Goal: Task Accomplishment & Management: Manage account settings

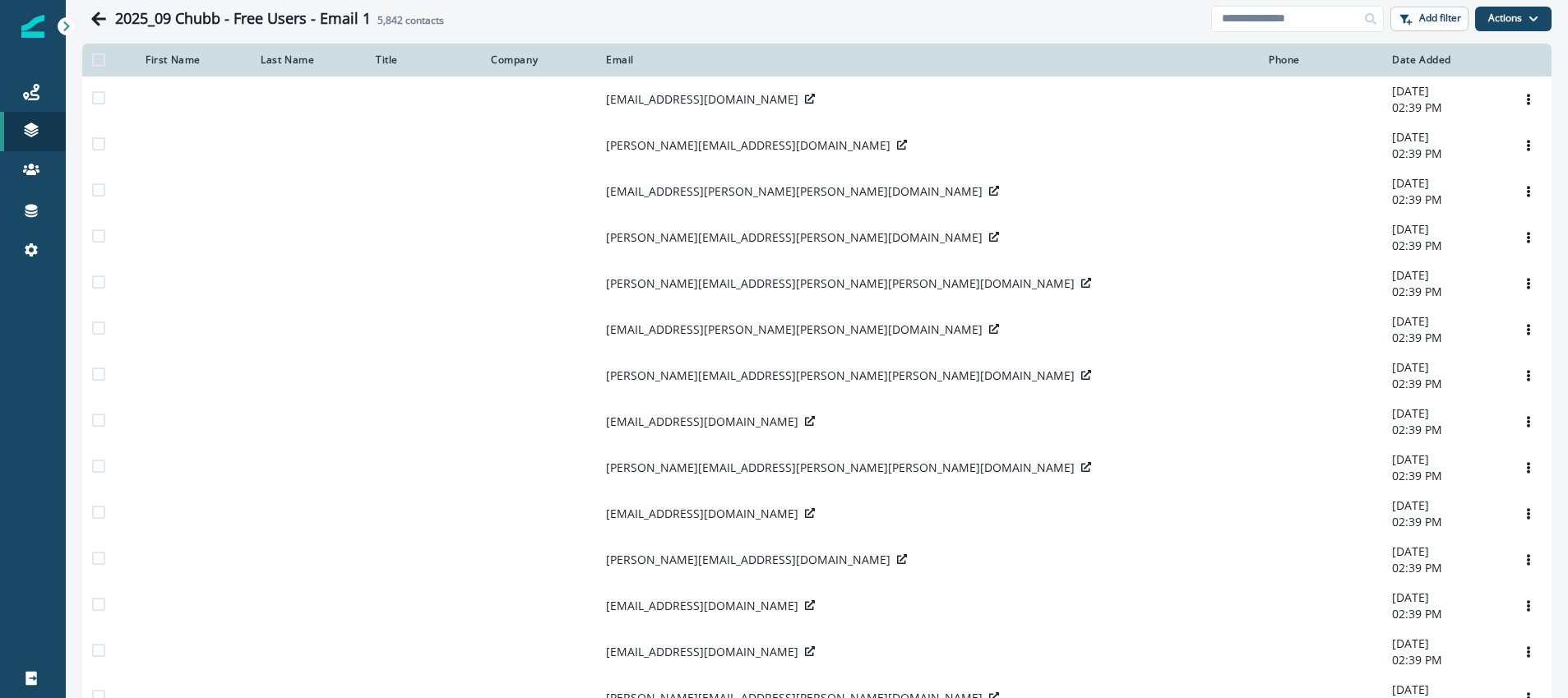
click at [172, 61] on div "First Name" at bounding box center [193, 60] width 95 height 14
drag, startPoint x: 294, startPoint y: 64, endPoint x: 188, endPoint y: 55, distance: 106.4
click at [292, 64] on div "Last Name" at bounding box center [308, 60] width 95 height 14
click at [188, 55] on div "First Name" at bounding box center [193, 60] width 95 height 14
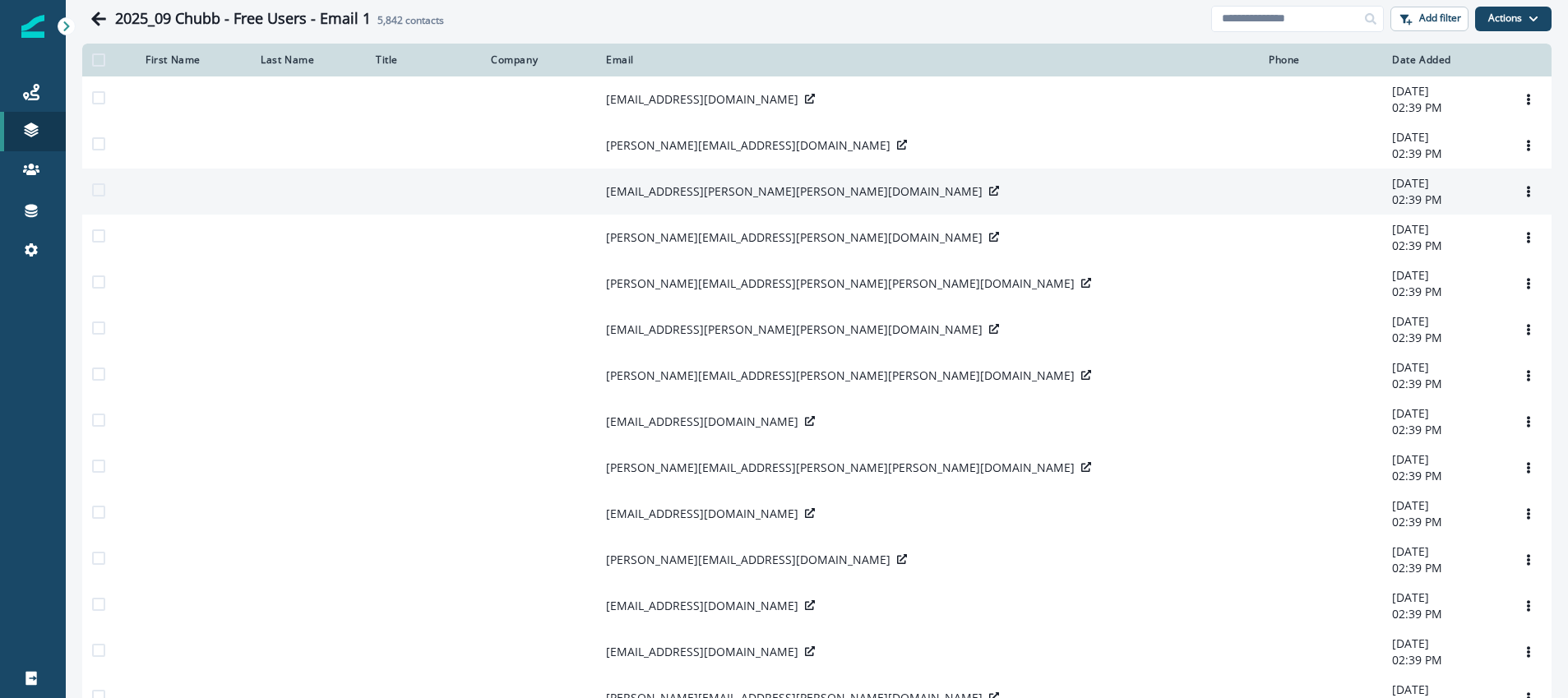
scroll to position [377, 0]
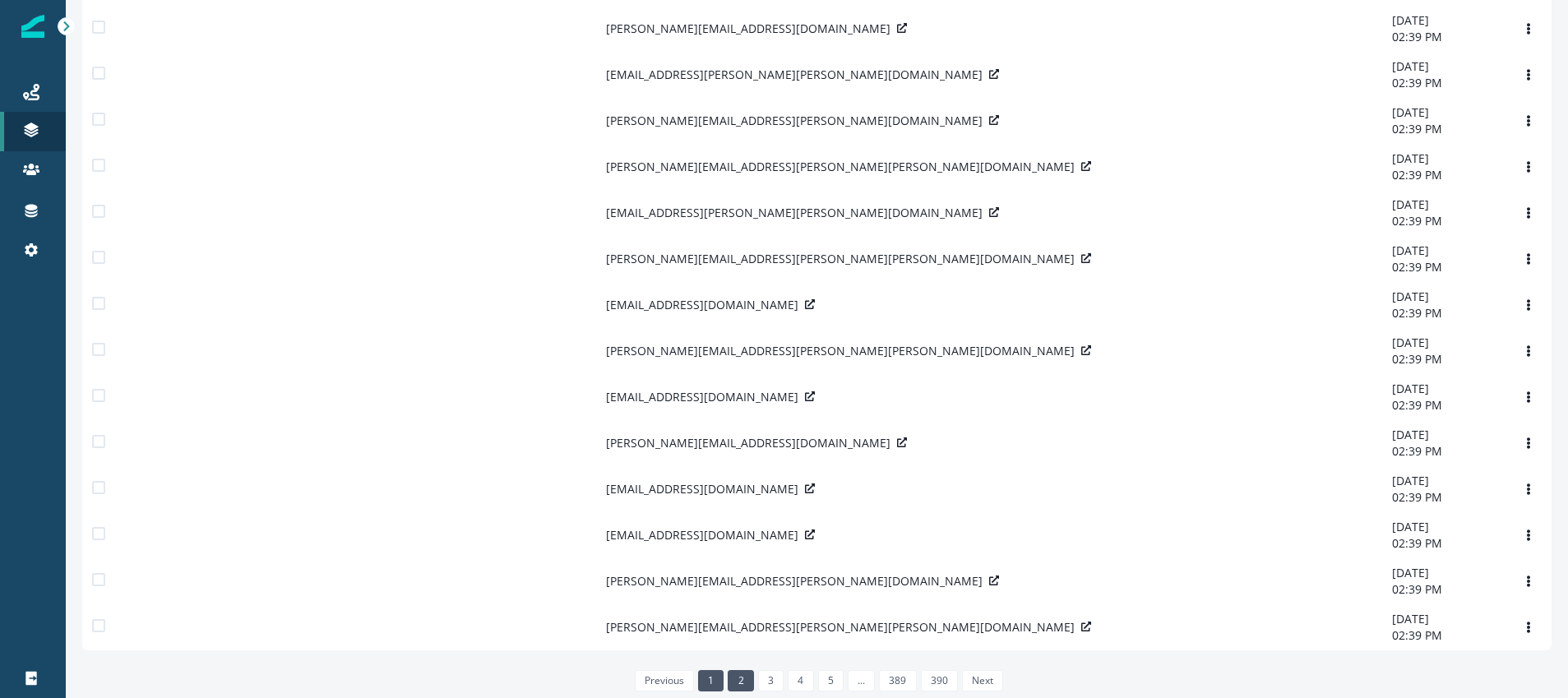
click at [738, 681] on link "2" at bounding box center [740, 681] width 25 height 21
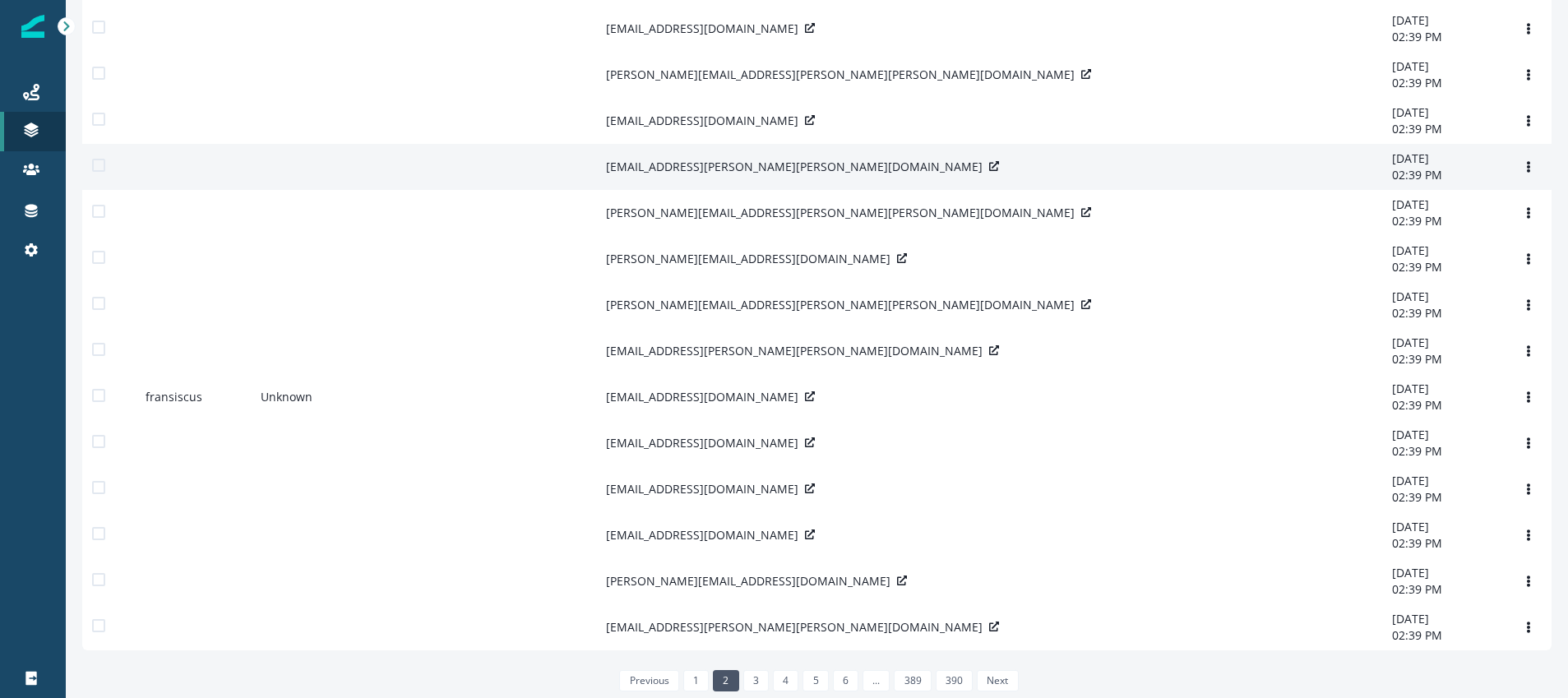
scroll to position [377, 0]
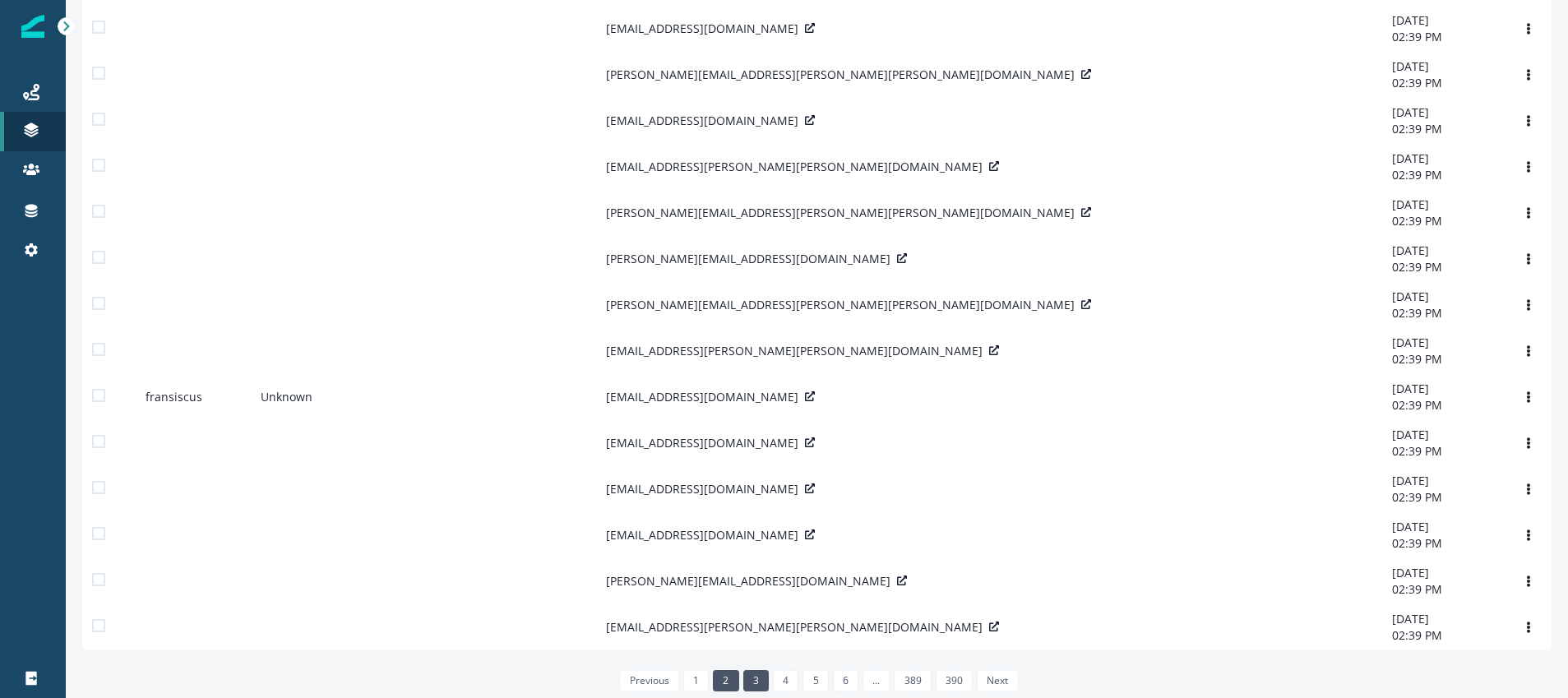
click at [760, 688] on link "3" at bounding box center [756, 681] width 25 height 21
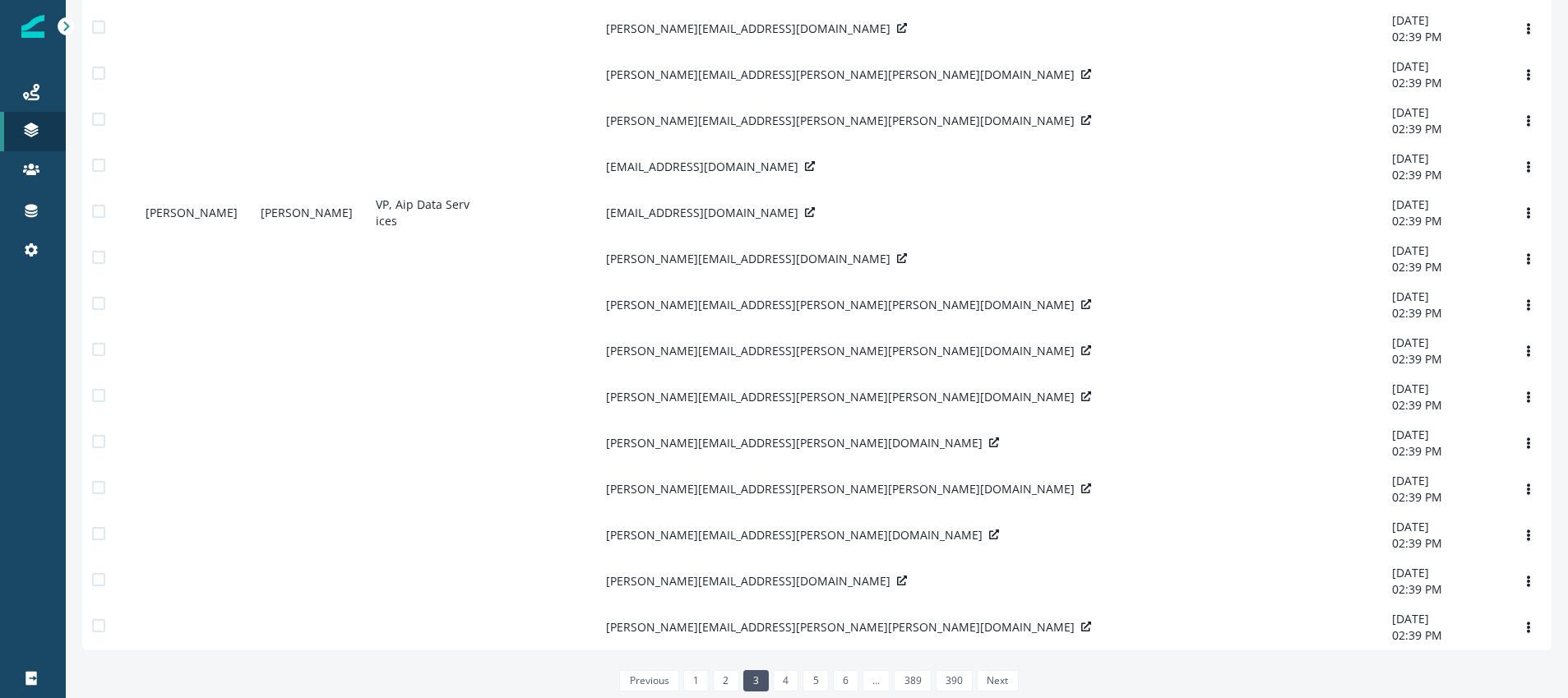
scroll to position [377, 0]
click at [923, 681] on link "389" at bounding box center [912, 681] width 37 height 21
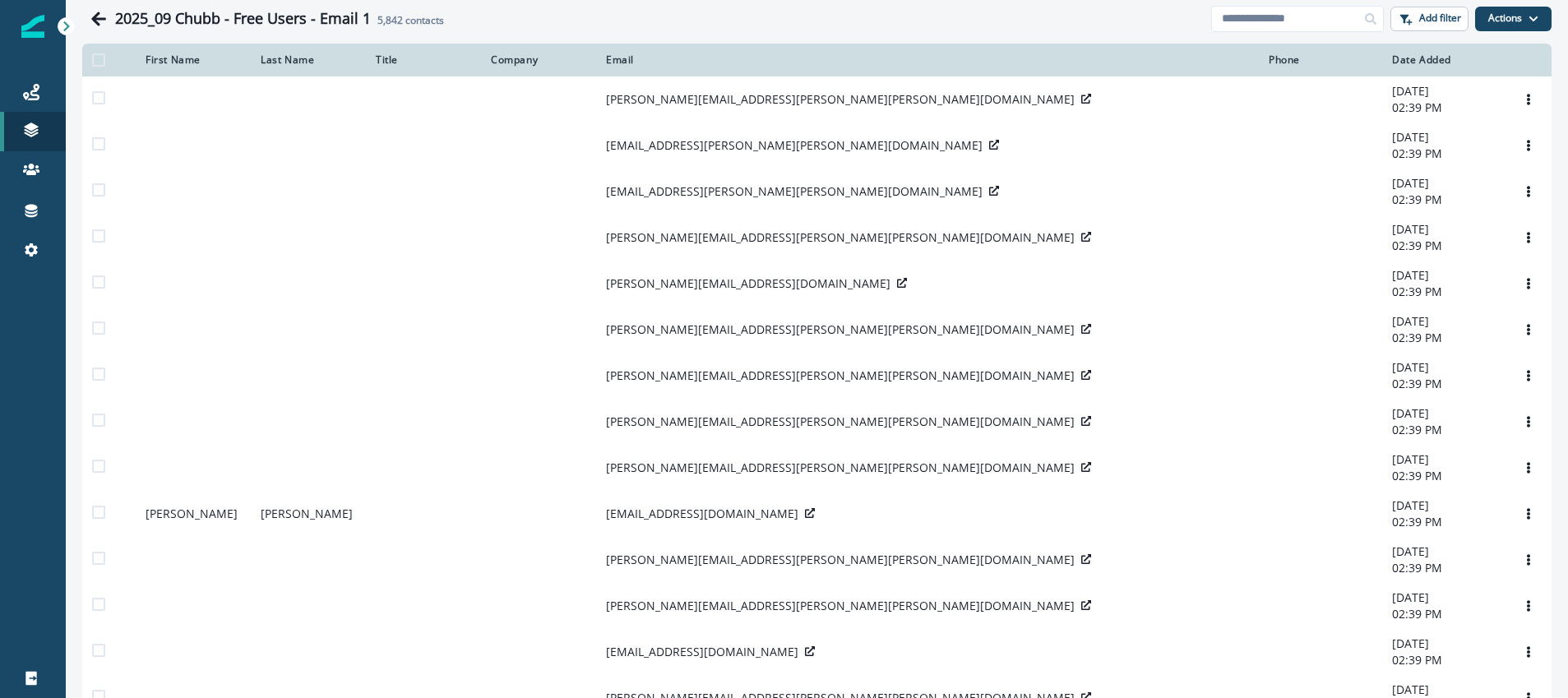
click at [188, 62] on div "First Name" at bounding box center [193, 60] width 95 height 14
drag, startPoint x: 177, startPoint y: 62, endPoint x: 211, endPoint y: 70, distance: 34.9
click at [177, 62] on div "First Name" at bounding box center [193, 60] width 95 height 14
click at [1530, 24] on button "Actions" at bounding box center [1513, 18] width 77 height 24
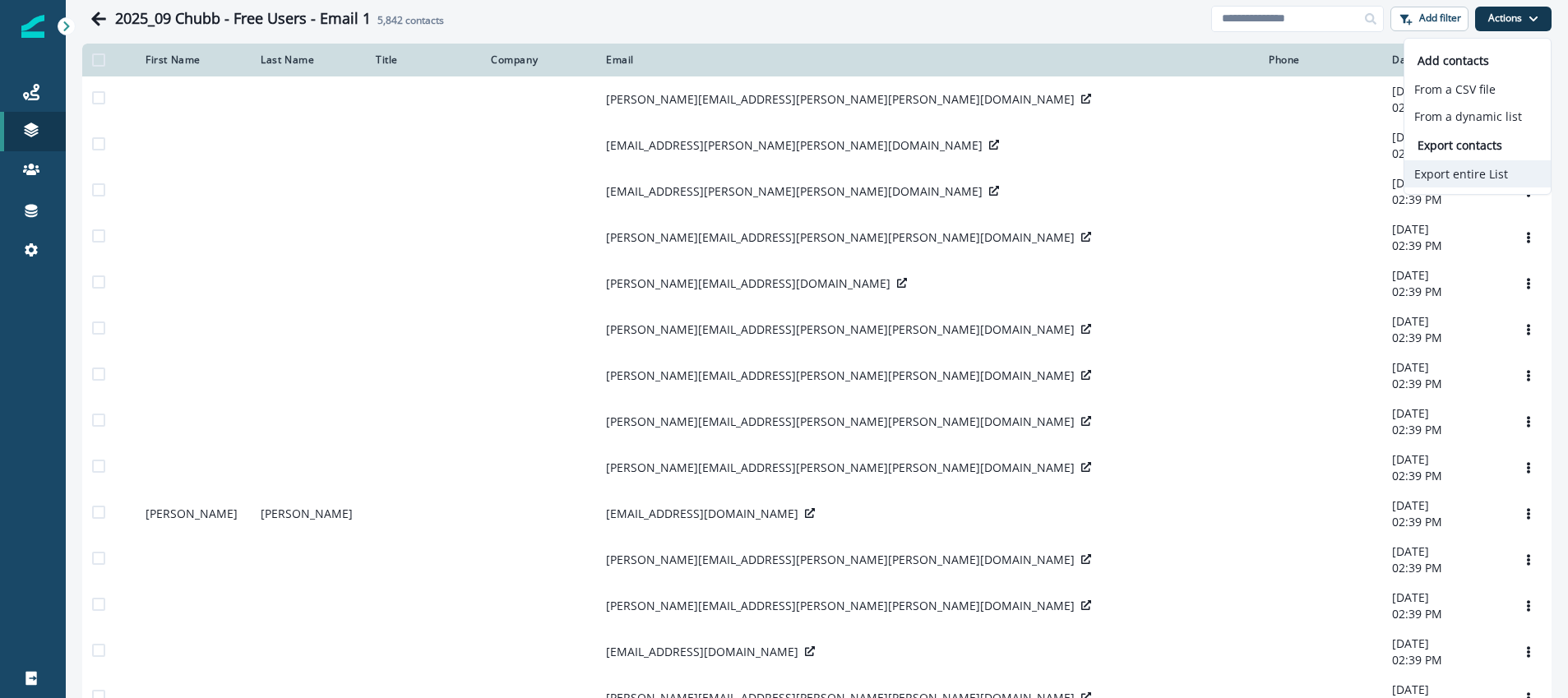
click at [1496, 180] on button "Export entire List" at bounding box center [1477, 174] width 146 height 27
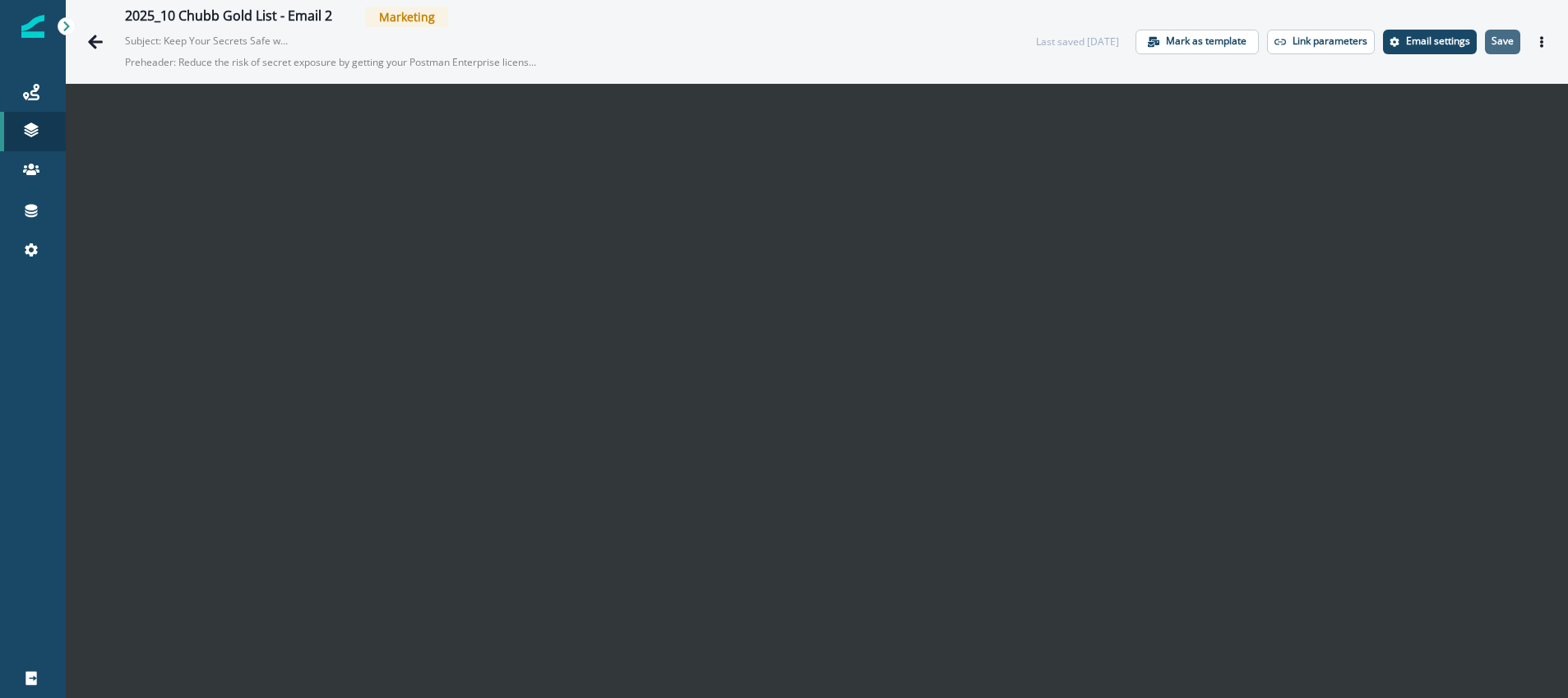
click at [1500, 43] on p "Save" at bounding box center [1502, 41] width 22 height 12
